Goal: Information Seeking & Learning: Learn about a topic

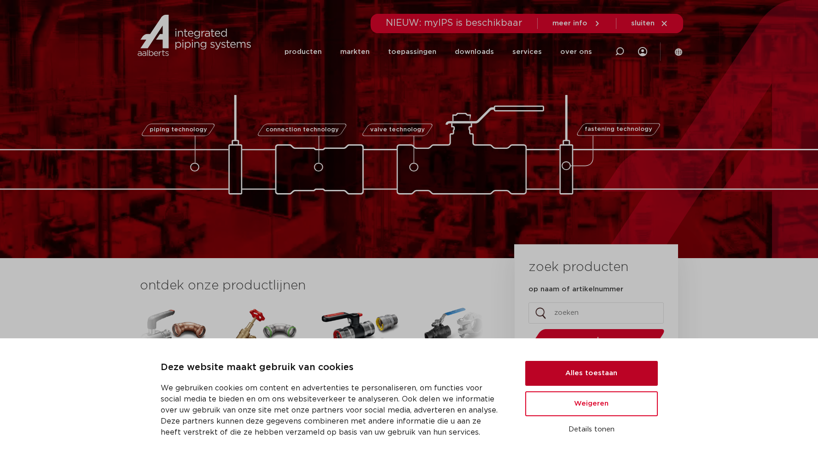
click at [598, 377] on button "Alles toestaan" at bounding box center [591, 373] width 133 height 25
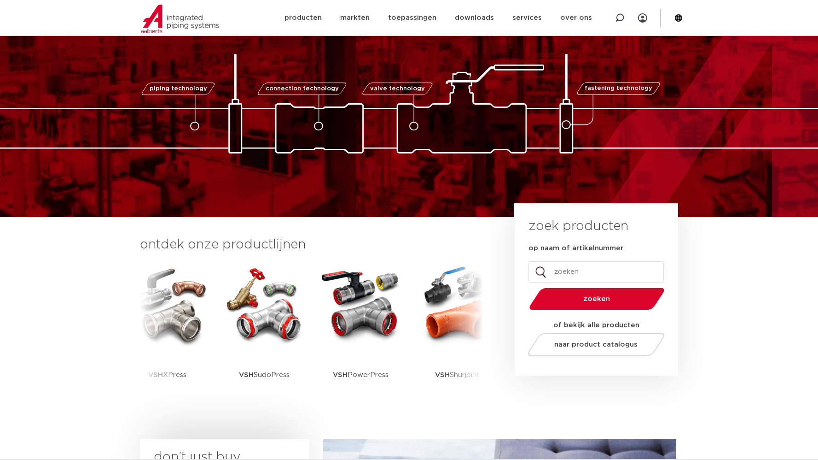
scroll to position [41, 0]
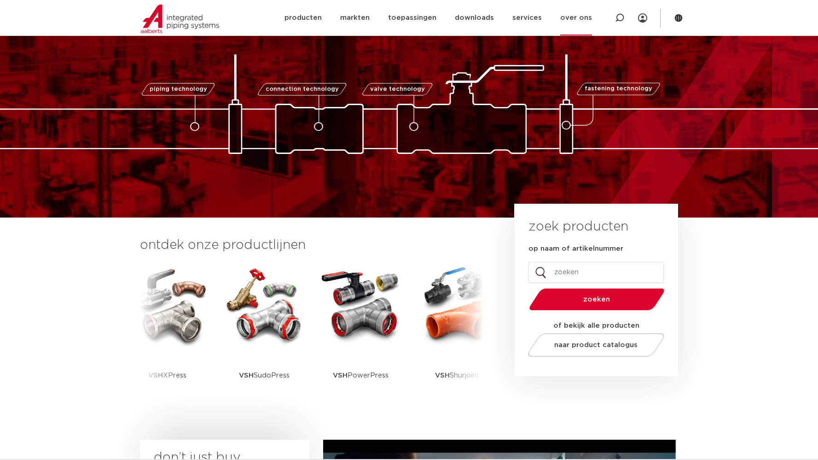
click at [581, 19] on link "over ons" at bounding box center [576, 17] width 32 height 35
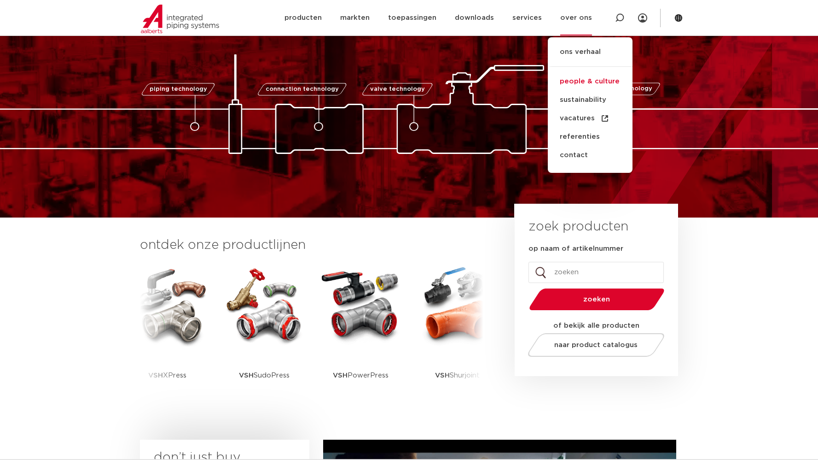
click at [583, 79] on link "people & culture" at bounding box center [590, 81] width 85 height 18
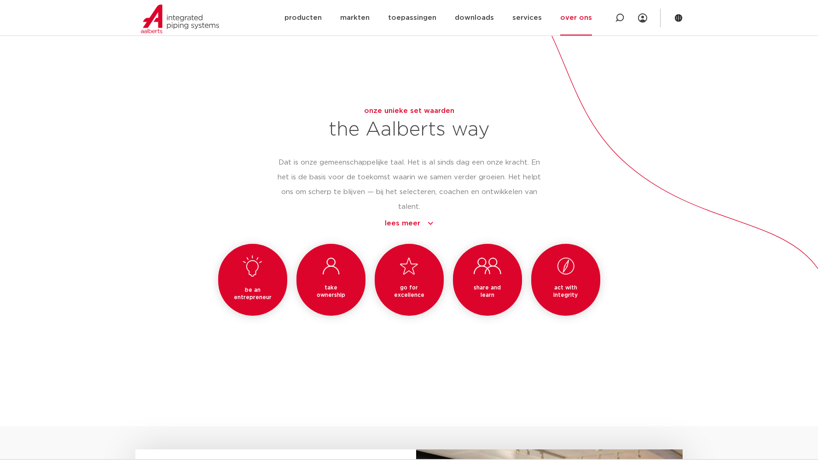
scroll to position [752, 0]
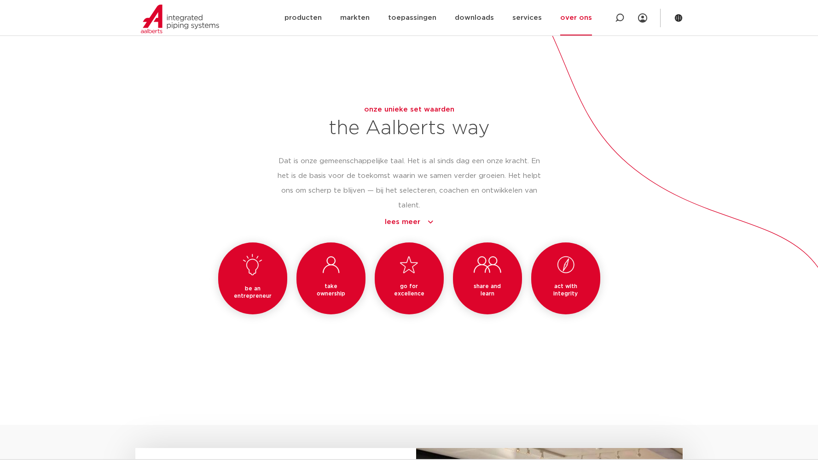
click at [405, 223] on link "lees meer" at bounding box center [409, 221] width 264 height 11
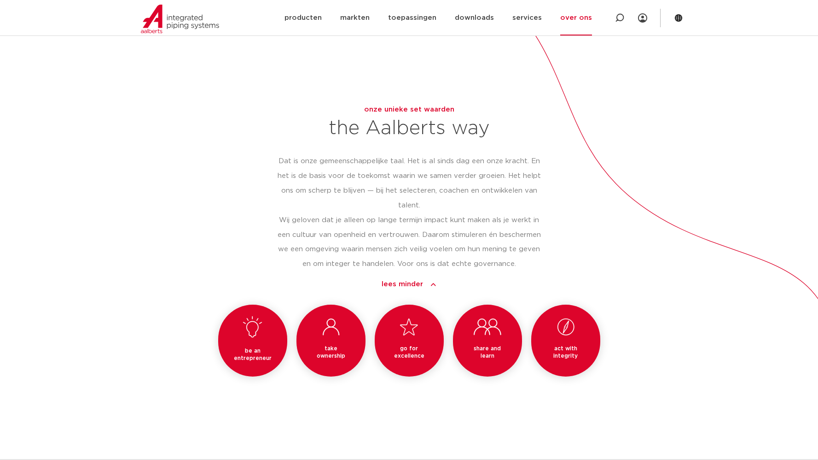
click at [454, 217] on p "Wij geloven dat je alleen op lange termijn impact kunt maken als je werkt in ee…" at bounding box center [409, 242] width 264 height 59
drag, startPoint x: 454, startPoint y: 217, endPoint x: 474, endPoint y: 222, distance: 20.4
click at [474, 222] on p "Wij geloven dat je alleen op lange termijn impact kunt maken als je werkt in ee…" at bounding box center [409, 242] width 264 height 59
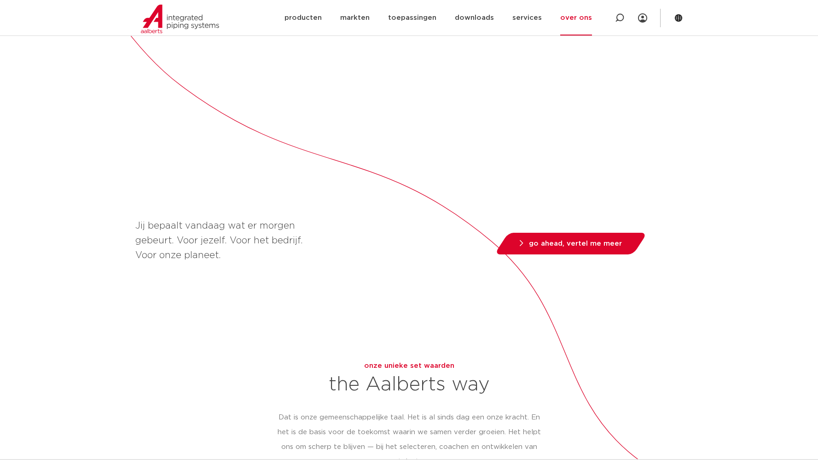
scroll to position [494, 0]
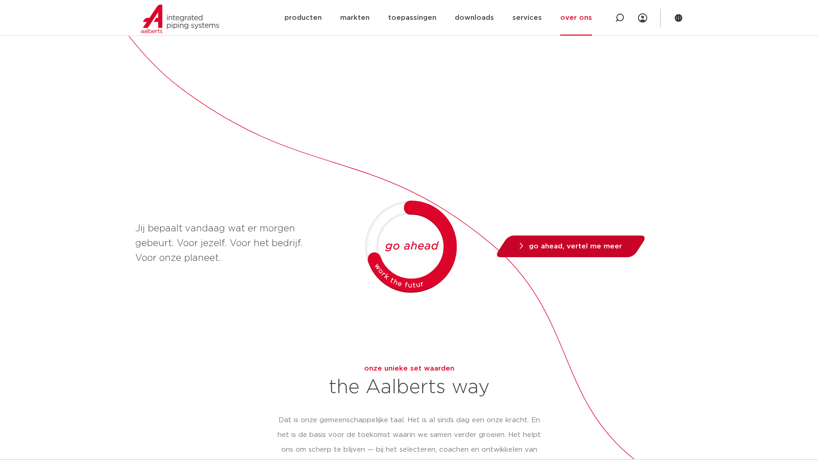
click at [579, 249] on span "go ahead, vertel me meer" at bounding box center [575, 246] width 93 height 7
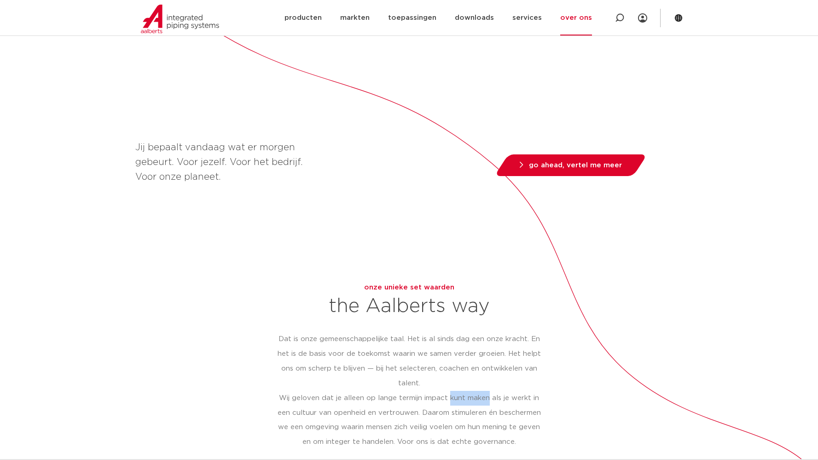
scroll to position [532, 0]
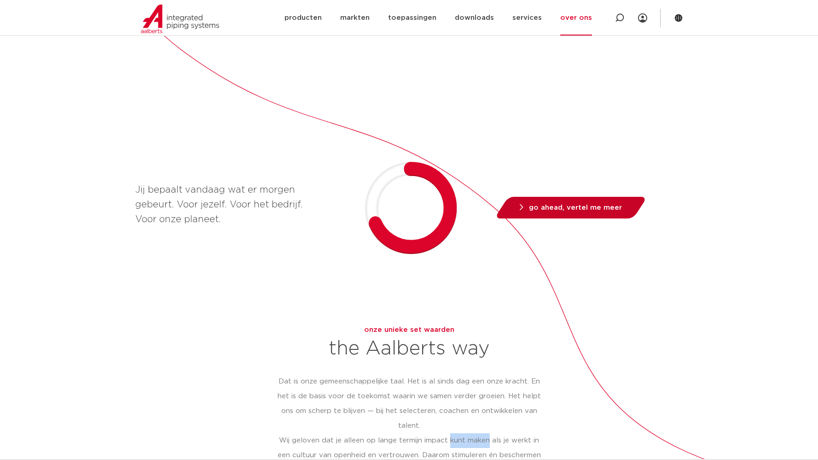
click at [597, 206] on span "go ahead, vertel me meer" at bounding box center [575, 207] width 93 height 7
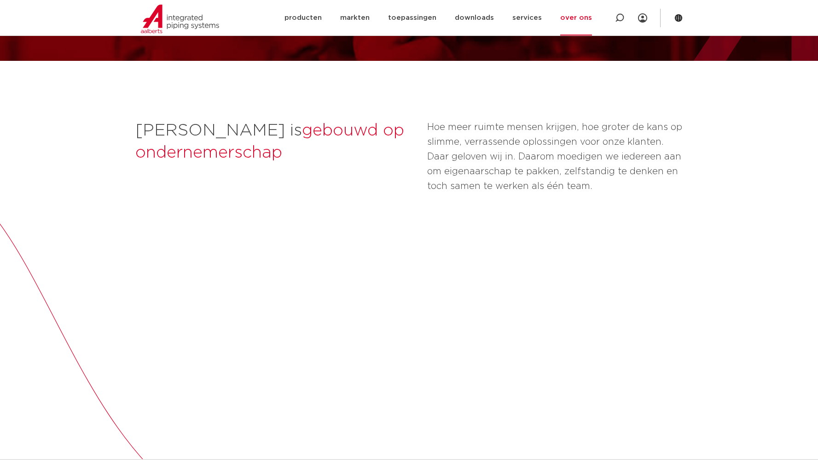
scroll to position [86, 0]
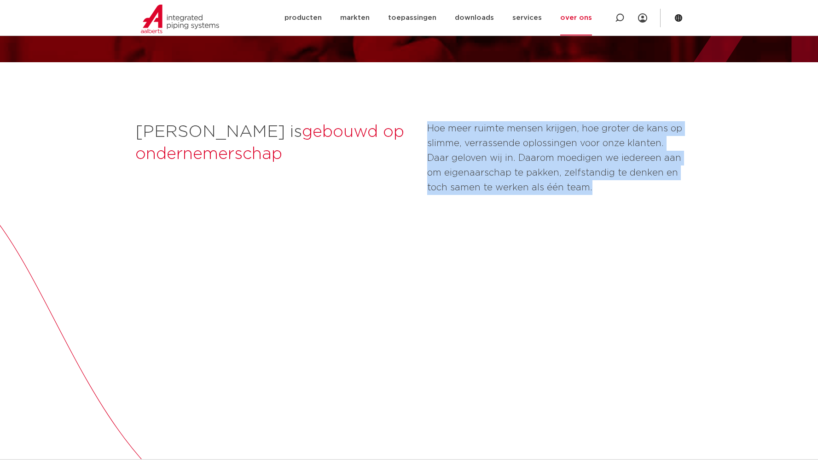
drag, startPoint x: 428, startPoint y: 126, endPoint x: 596, endPoint y: 185, distance: 178.0
click at [596, 185] on p "Hoe meer ruimte mensen krijgen, hoe groter de kans op slimme, verrassende oplos…" at bounding box center [555, 158] width 256 height 74
copy p "Hoe meer ruimte mensen krijgen, hoe groter de kans op slimme, verrassende oplos…"
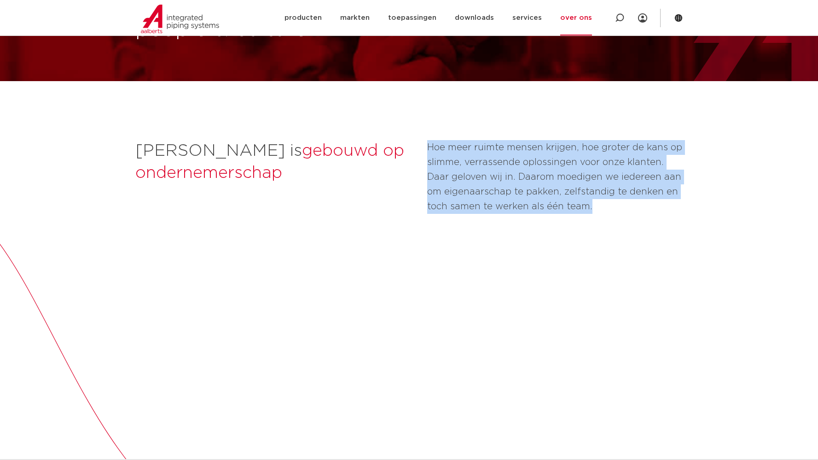
scroll to position [0, 0]
